Goal: Transaction & Acquisition: Download file/media

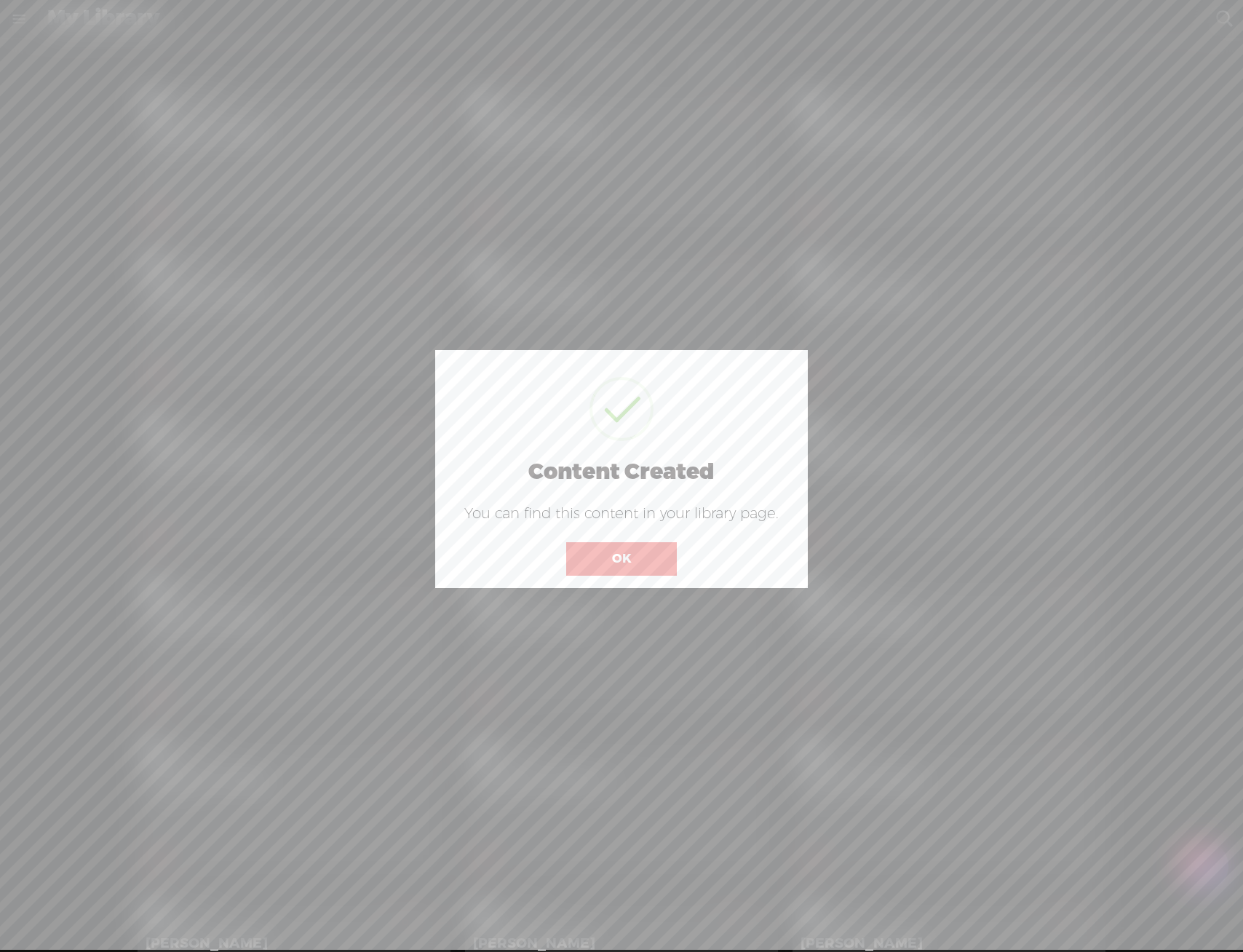
click at [598, 562] on button "OK" at bounding box center [621, 559] width 110 height 33
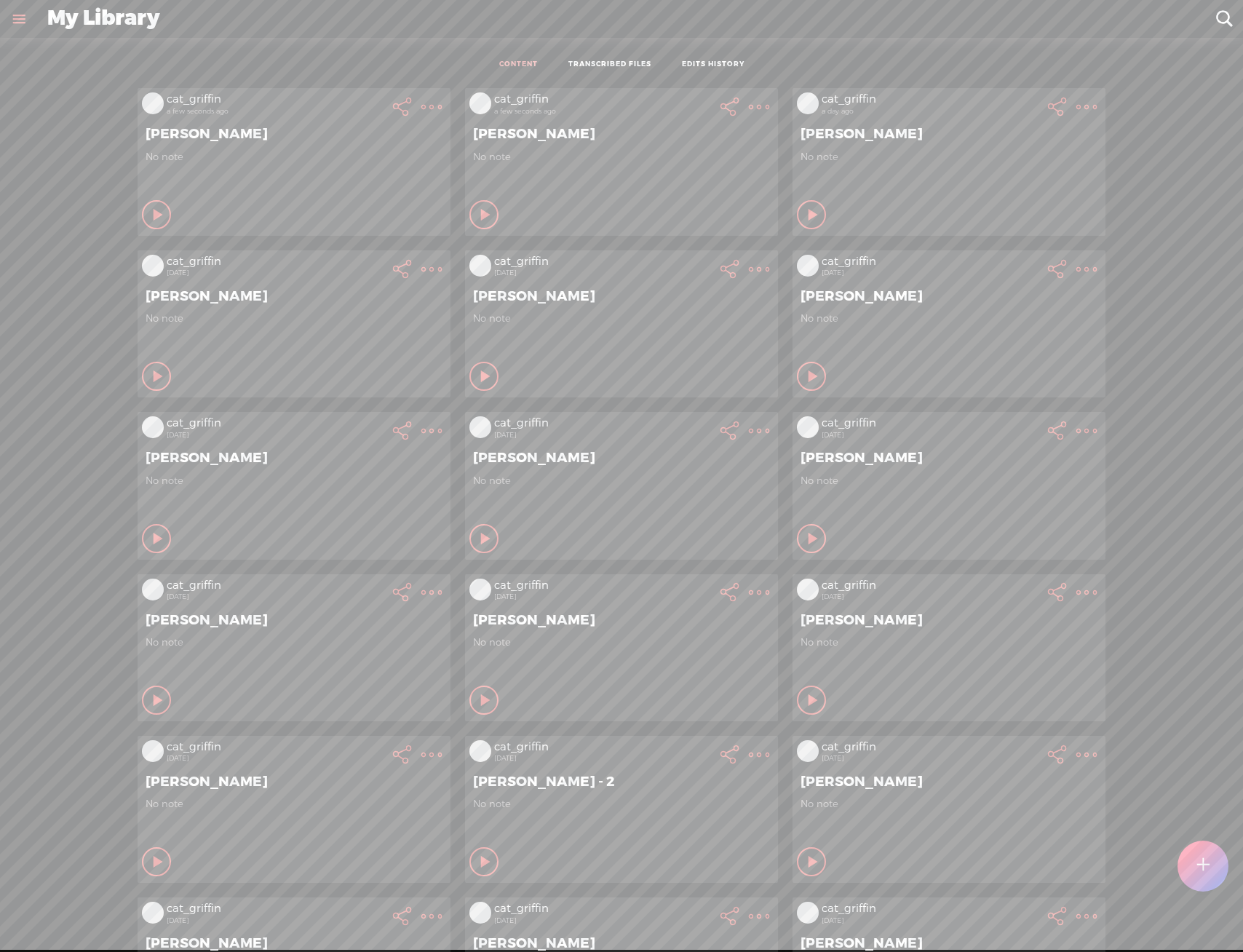
click at [422, 103] on t at bounding box center [432, 107] width 21 height 21
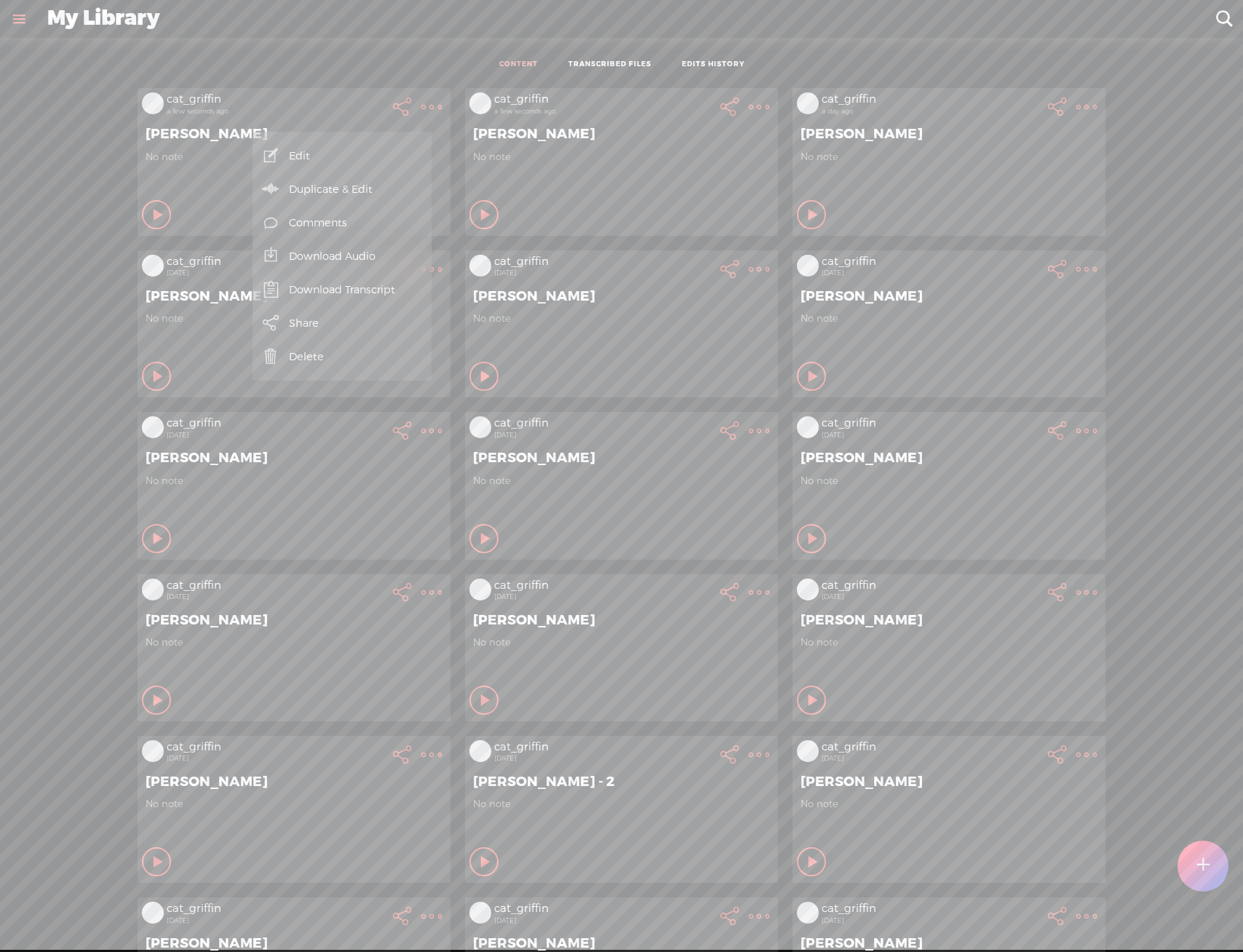
click at [361, 255] on link "Download Audio" at bounding box center [342, 256] width 164 height 33
click at [199, 245] on span "Download .mp3 file" at bounding box center [172, 239] width 128 height 33
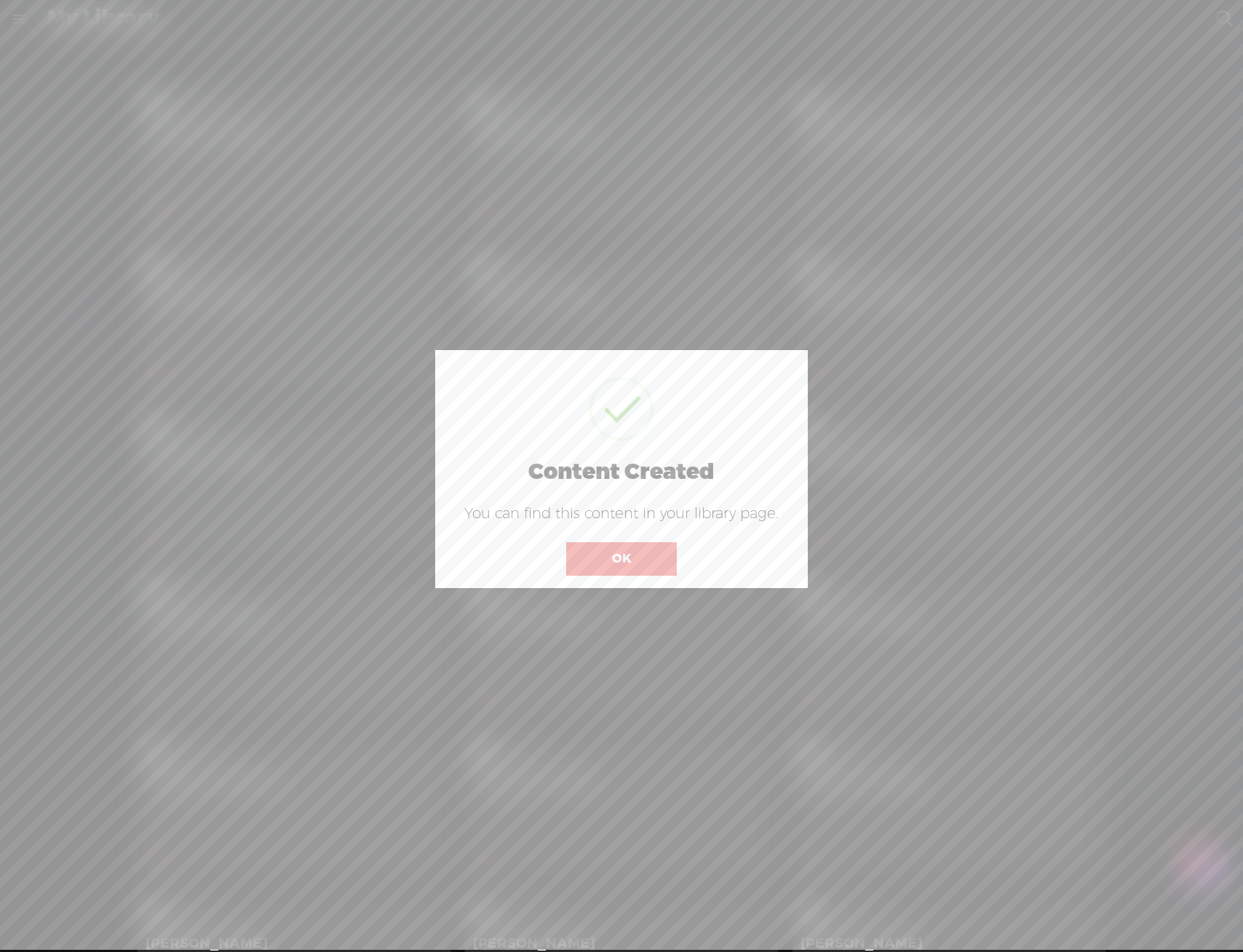
click at [666, 559] on button "OK" at bounding box center [621, 559] width 110 height 33
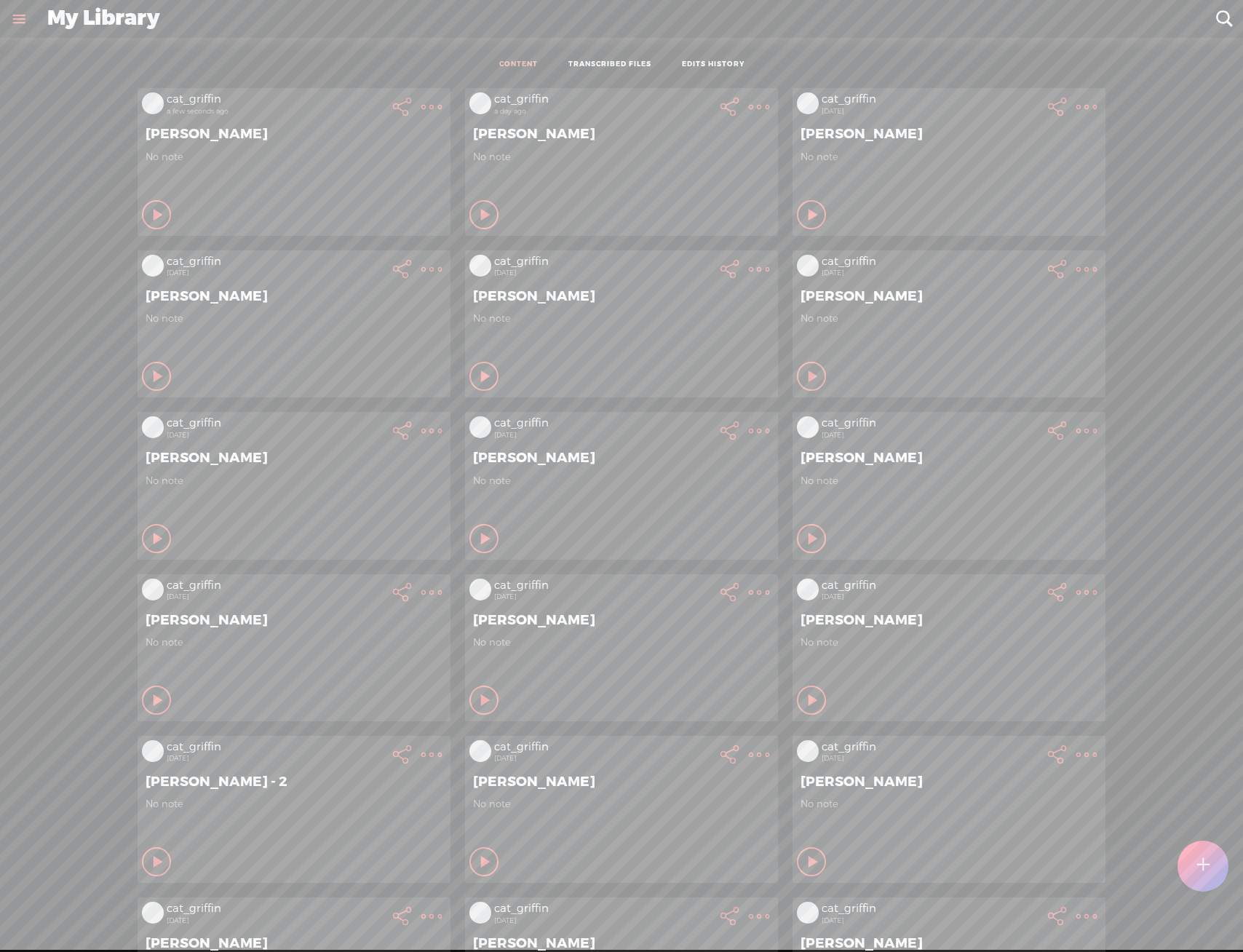
click at [422, 105] on t at bounding box center [432, 107] width 21 height 21
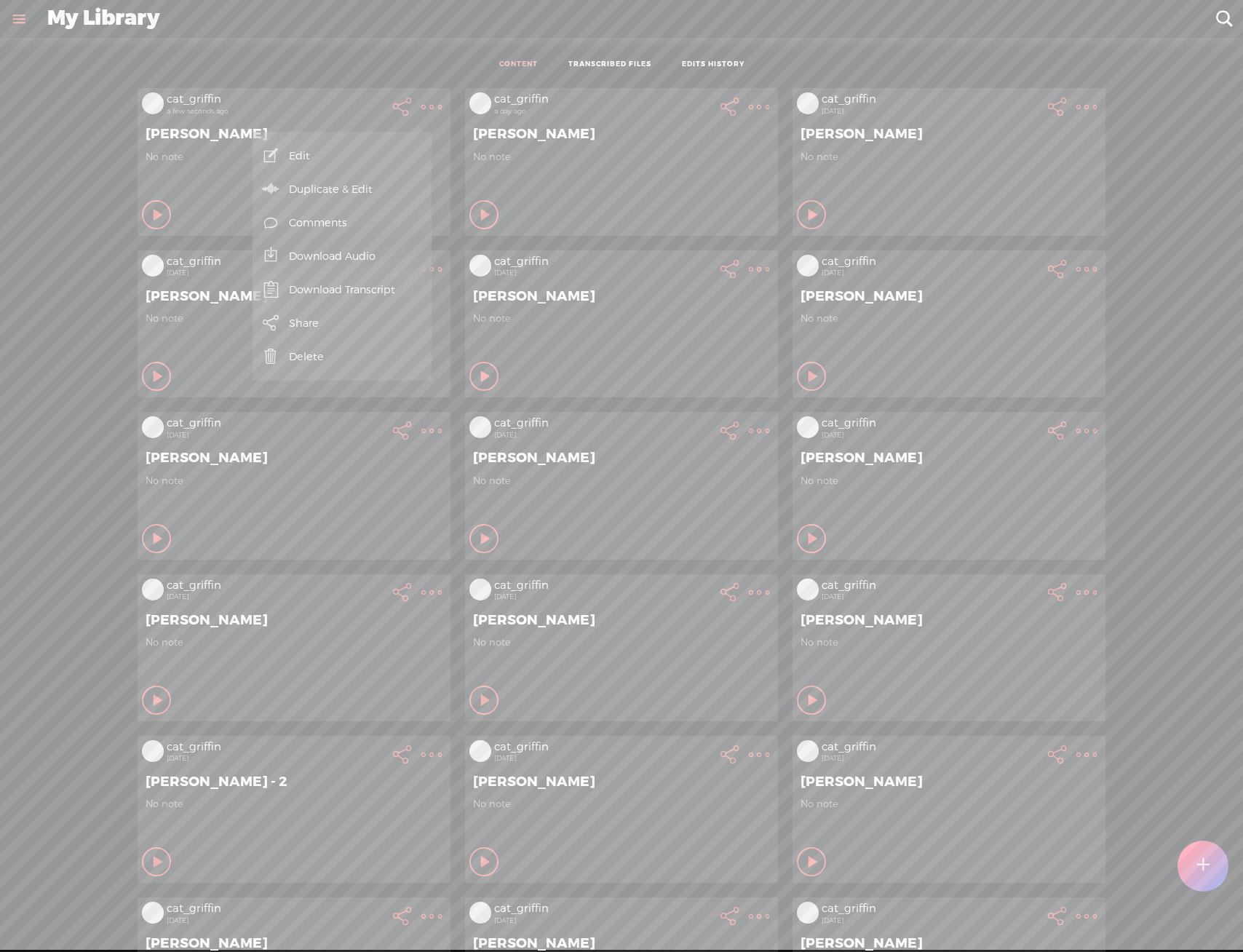
click at [386, 256] on link "Download Audio" at bounding box center [342, 256] width 164 height 33
click at [206, 245] on span "Download .mp3 file" at bounding box center [172, 239] width 128 height 33
